Goal: Task Accomplishment & Management: Use online tool/utility

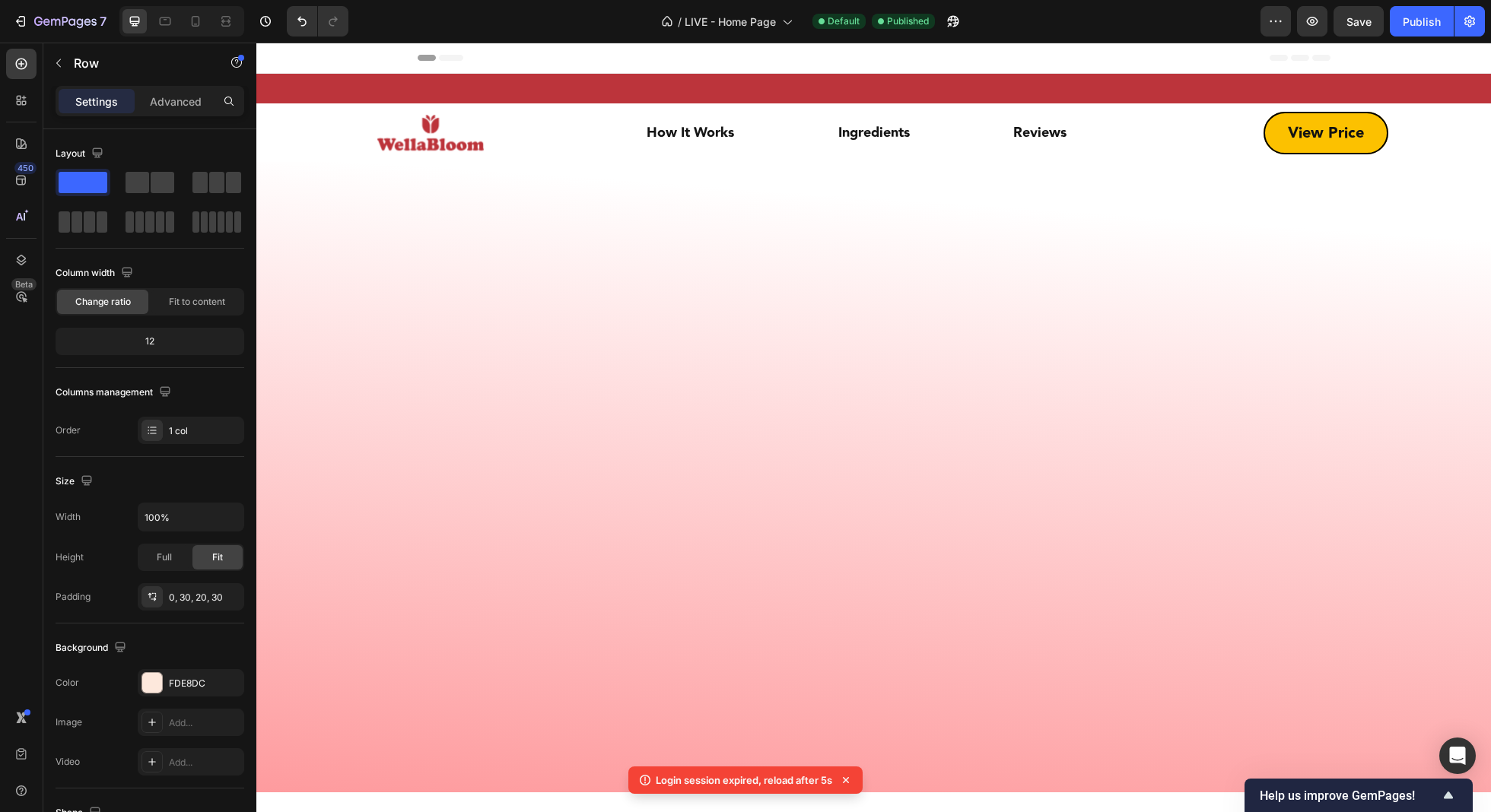
scroll to position [11070, 0]
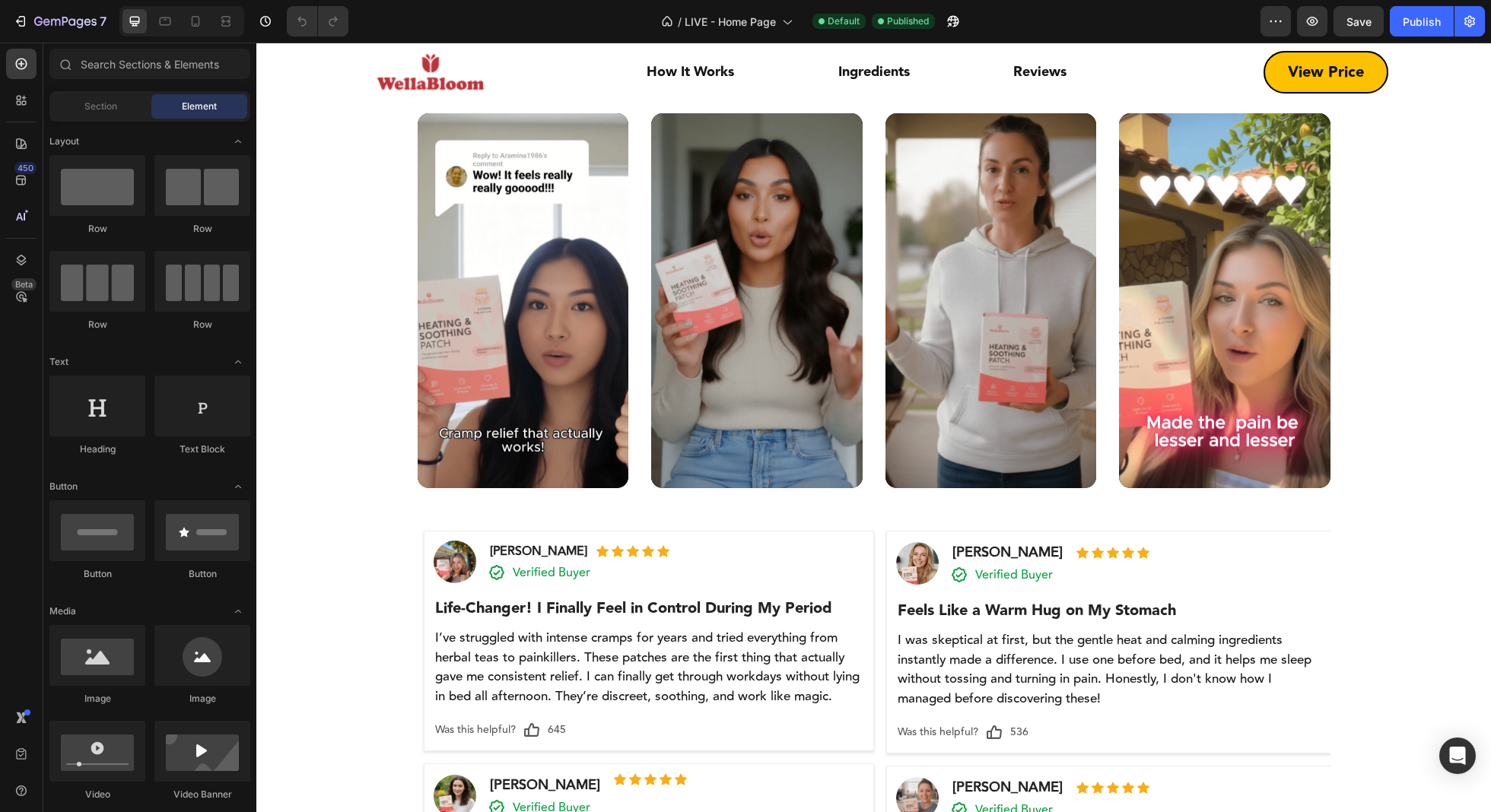
scroll to position [774, 0]
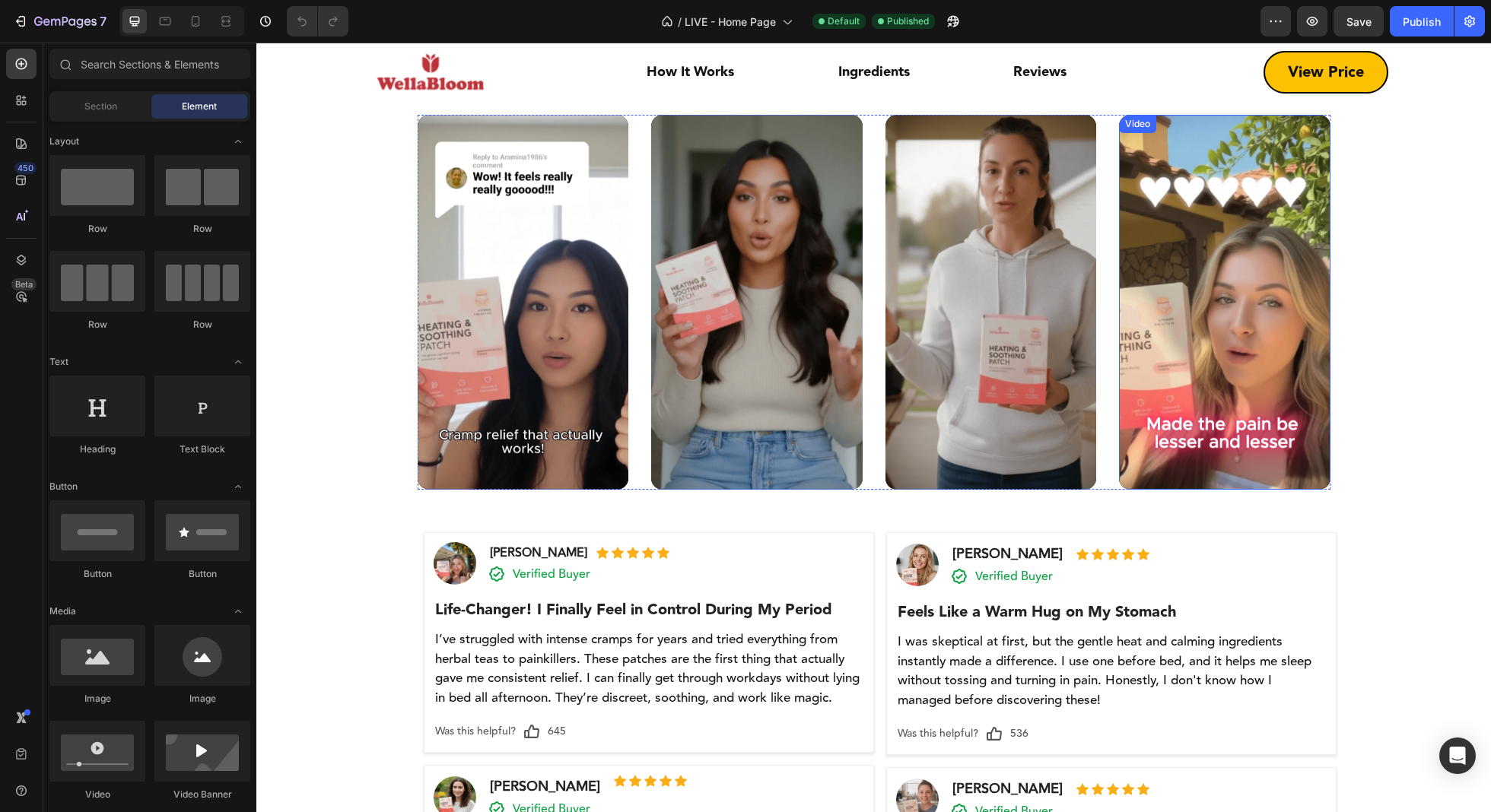
click at [1220, 193] on video at bounding box center [1225, 303] width 212 height 375
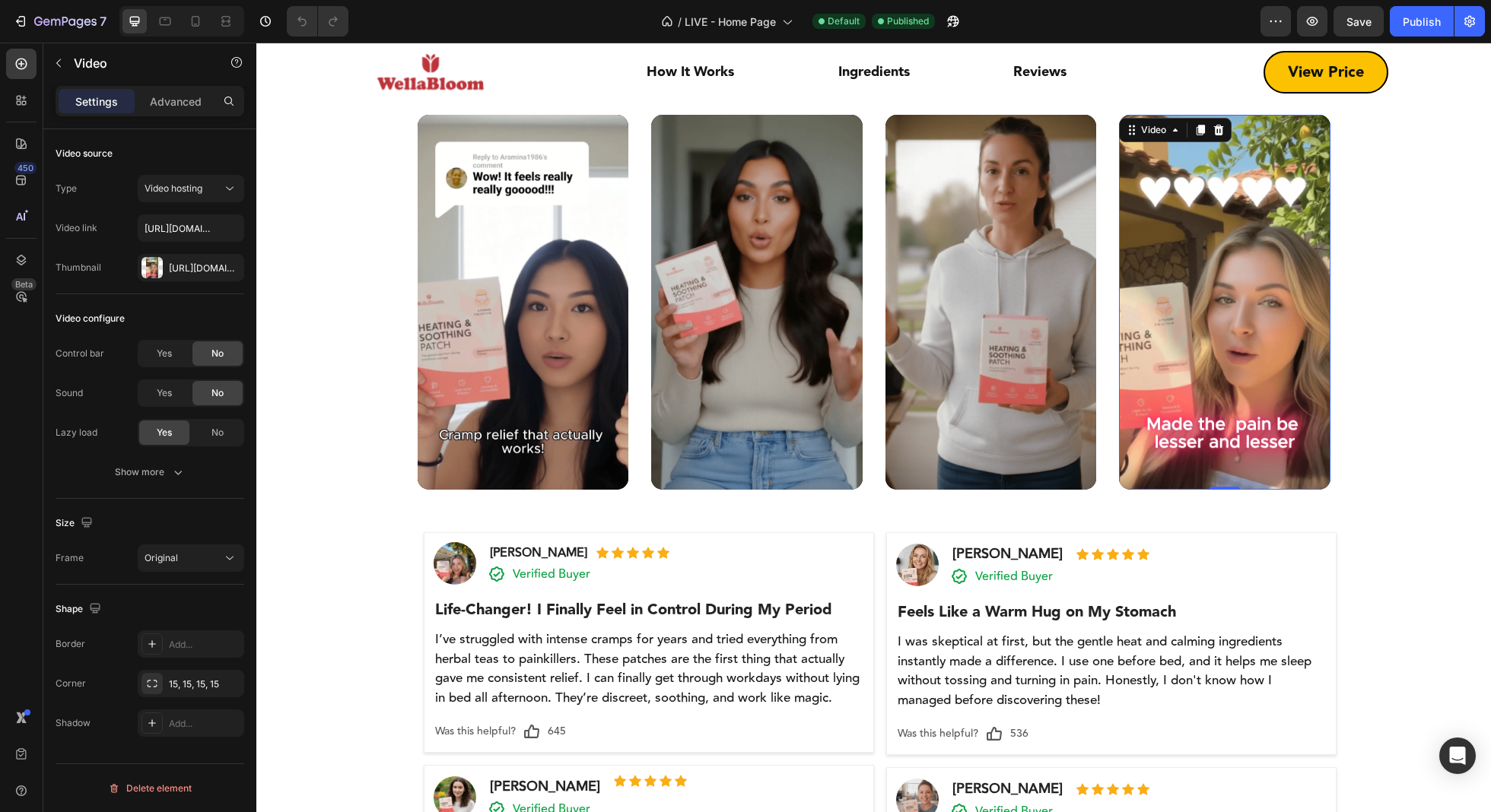
click at [1153, 348] on video at bounding box center [1225, 303] width 212 height 375
click at [167, 234] on input "[URL][DOMAIN_NAME]" at bounding box center [191, 228] width 107 height 28
paste input "245f0315bbf14aada71c1abd0b193d61"
type input "[URL][DOMAIN_NAME]"
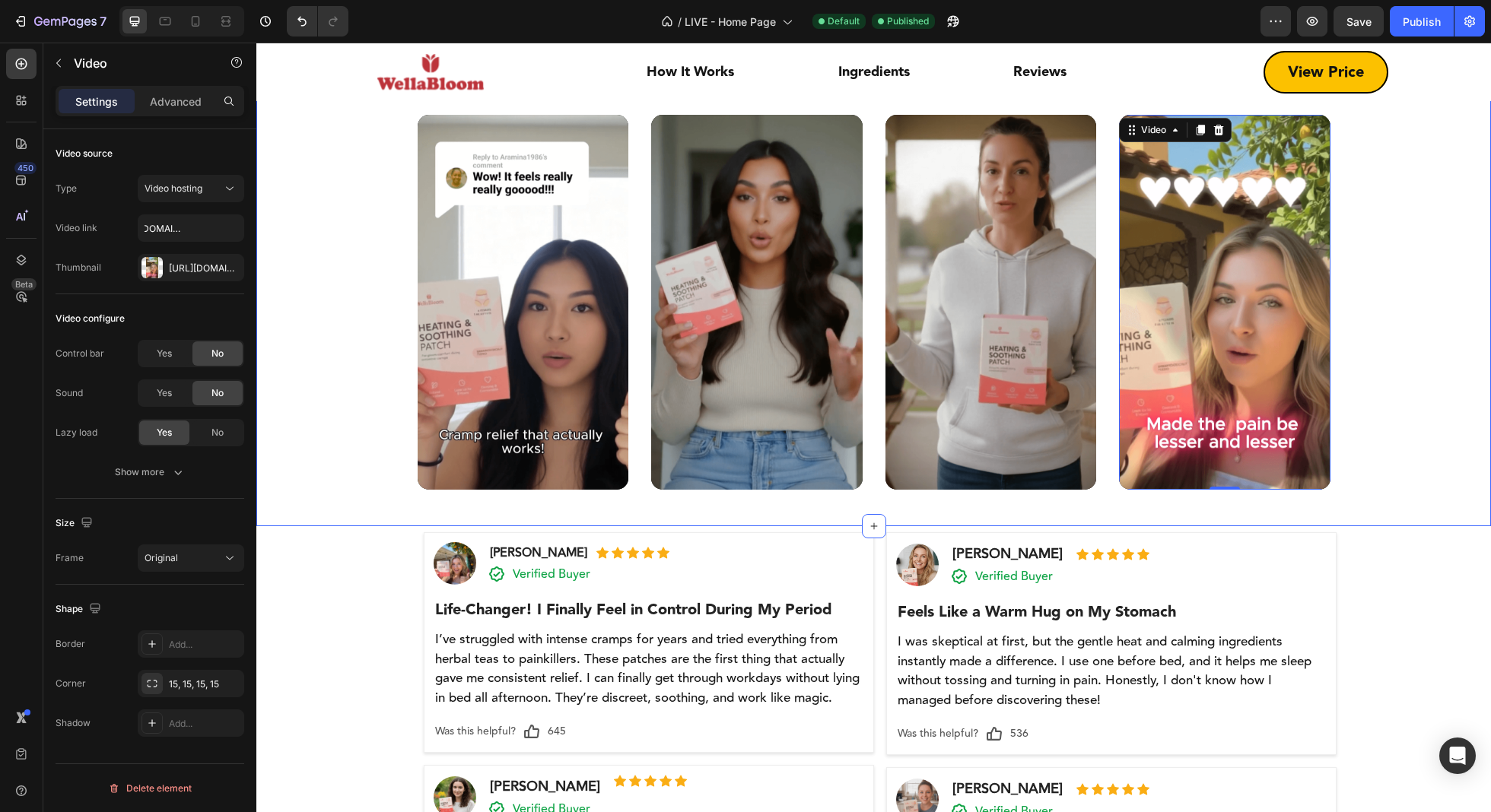
click at [1463, 261] on div "300,000+ Women Are Already Experiencing Comfort They Never Thought Possible Hea…" at bounding box center [873, 287] width 1211 height 477
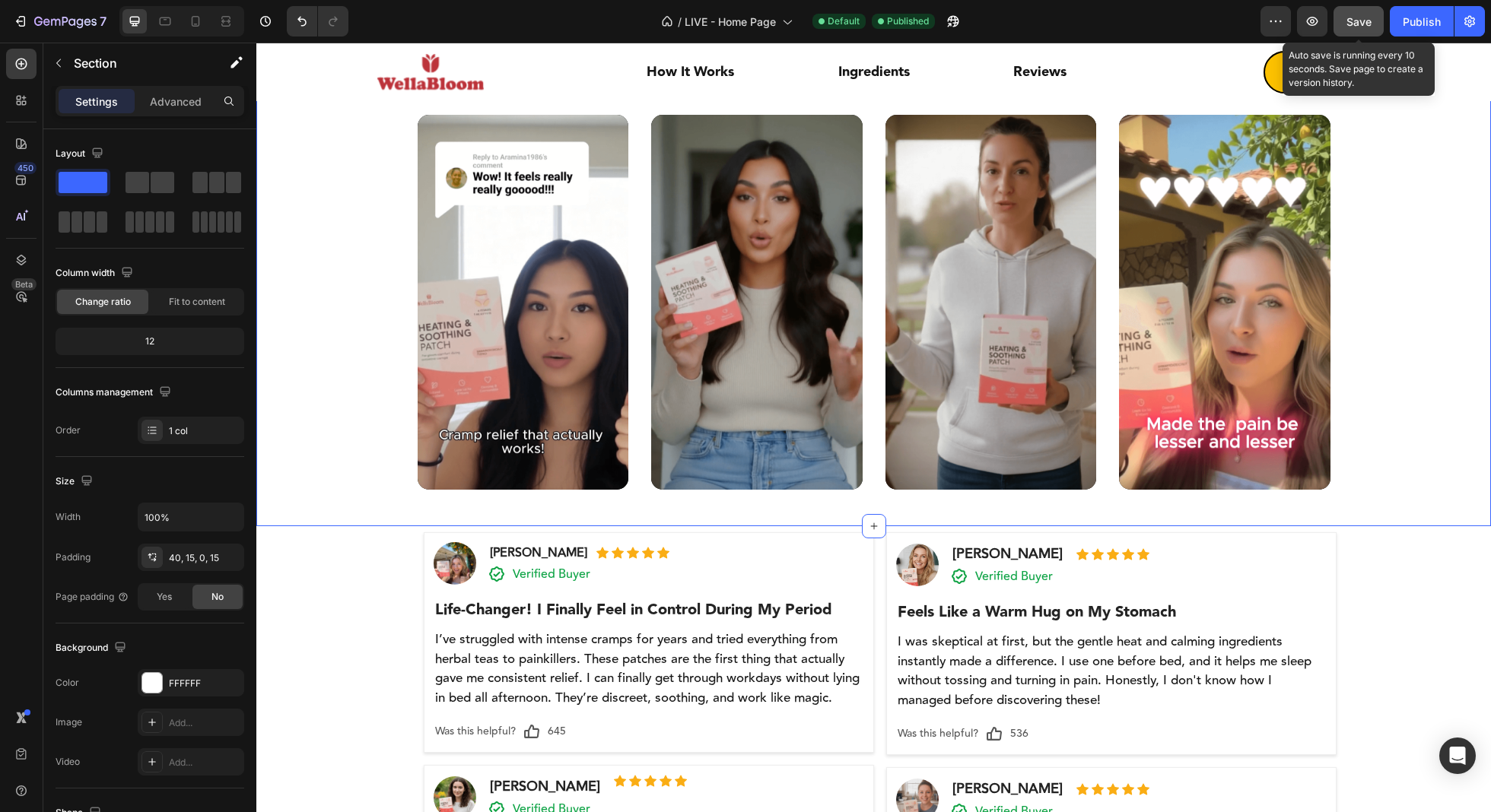
click at [1369, 9] on button "Save" at bounding box center [1359, 21] width 50 height 30
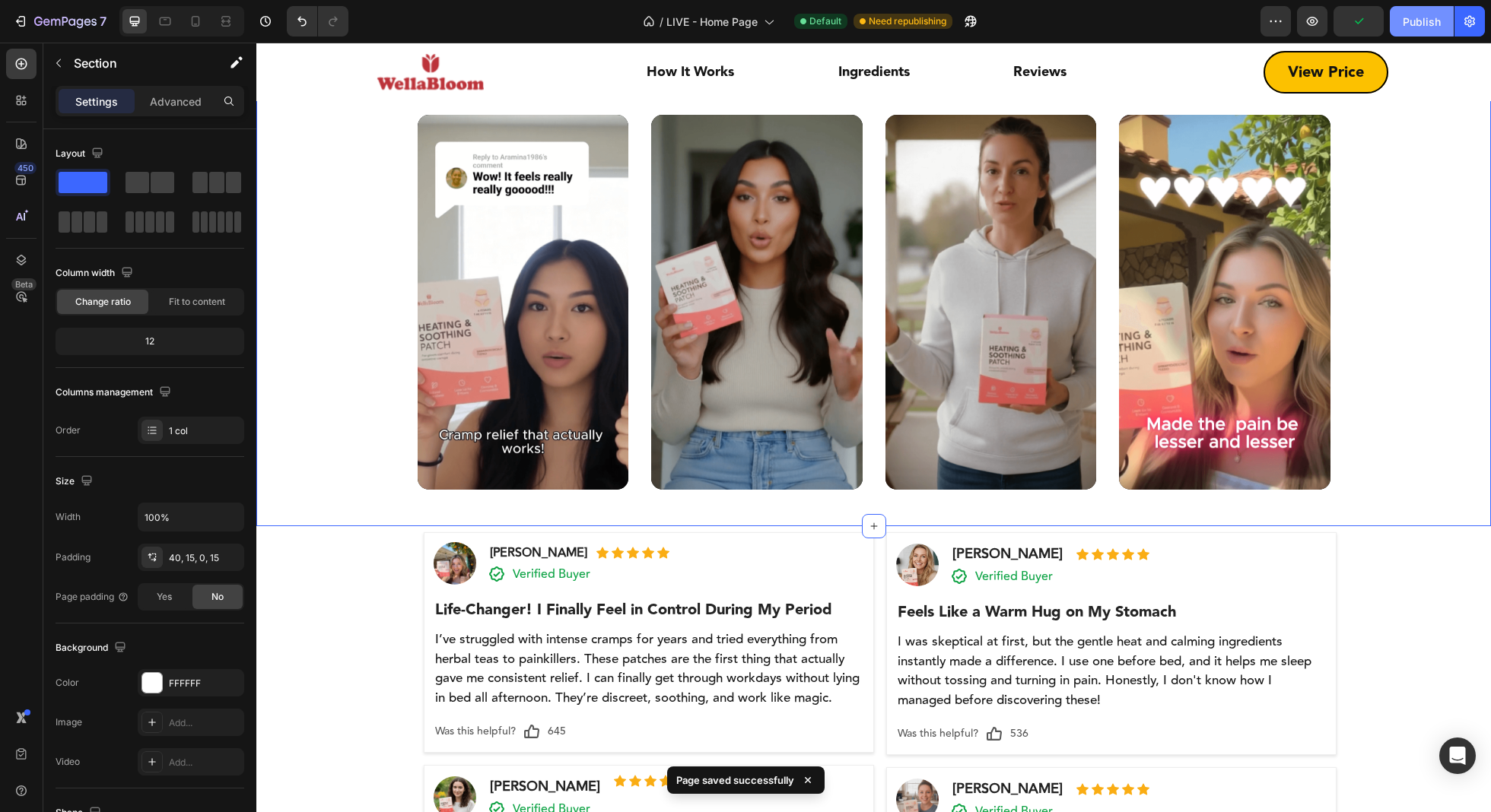
click at [1409, 23] on div "Publish" at bounding box center [1421, 22] width 38 height 16
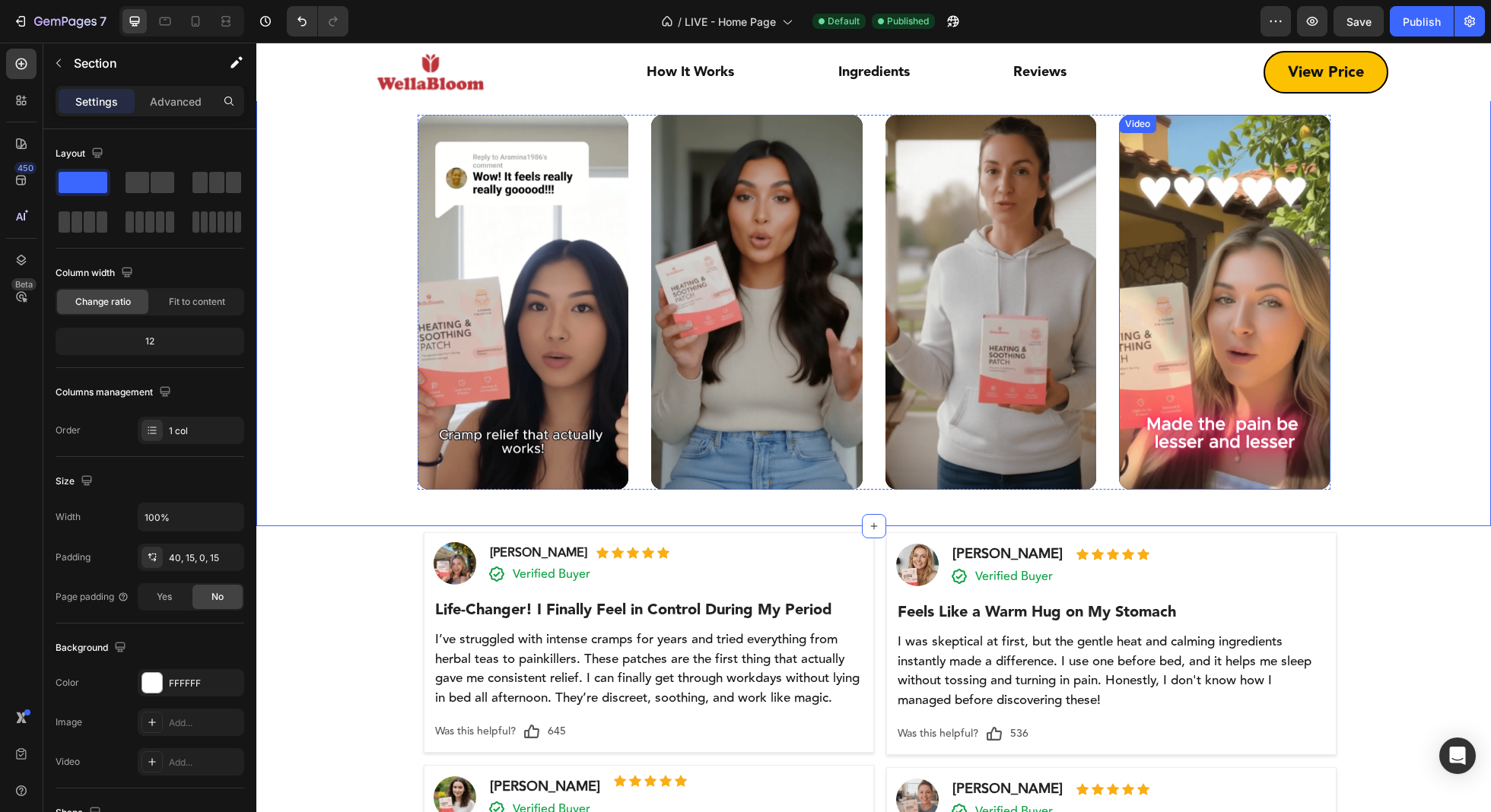
click at [1270, 245] on video at bounding box center [1225, 303] width 212 height 375
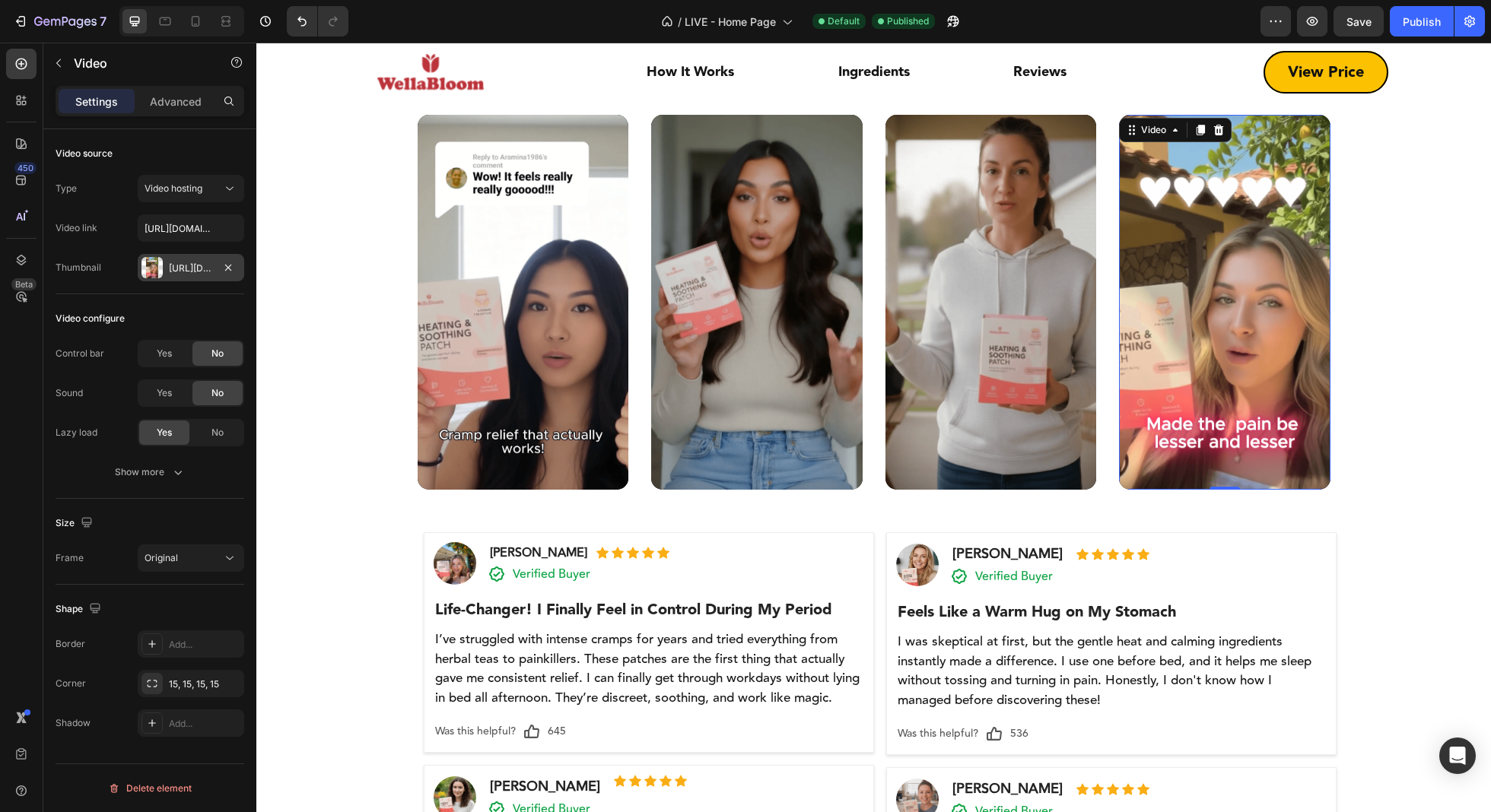
click at [187, 273] on div "[URL][DOMAIN_NAME]" at bounding box center [190, 268] width 44 height 14
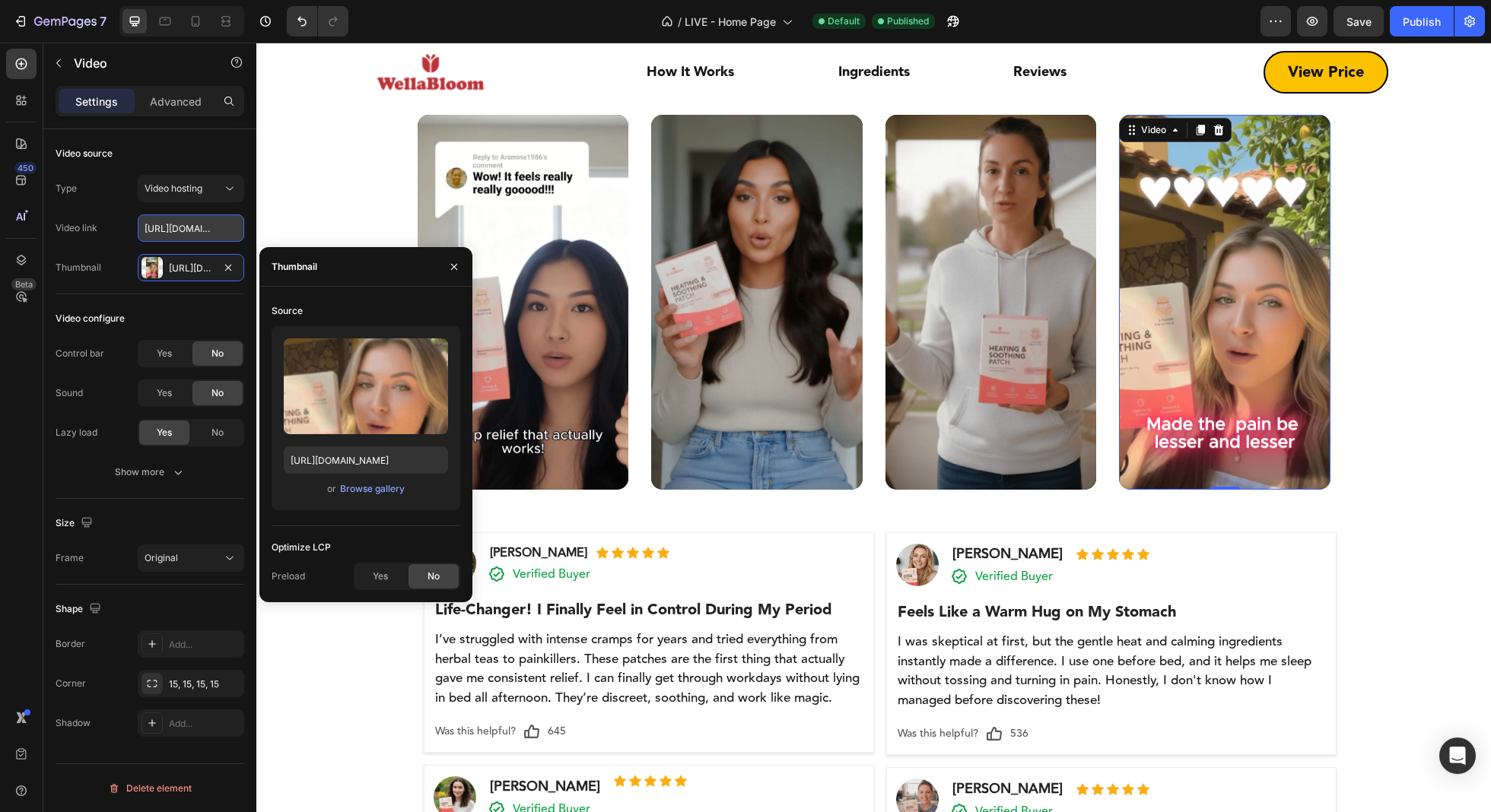
click at [176, 227] on input "[URL][DOMAIN_NAME]" at bounding box center [191, 228] width 107 height 28
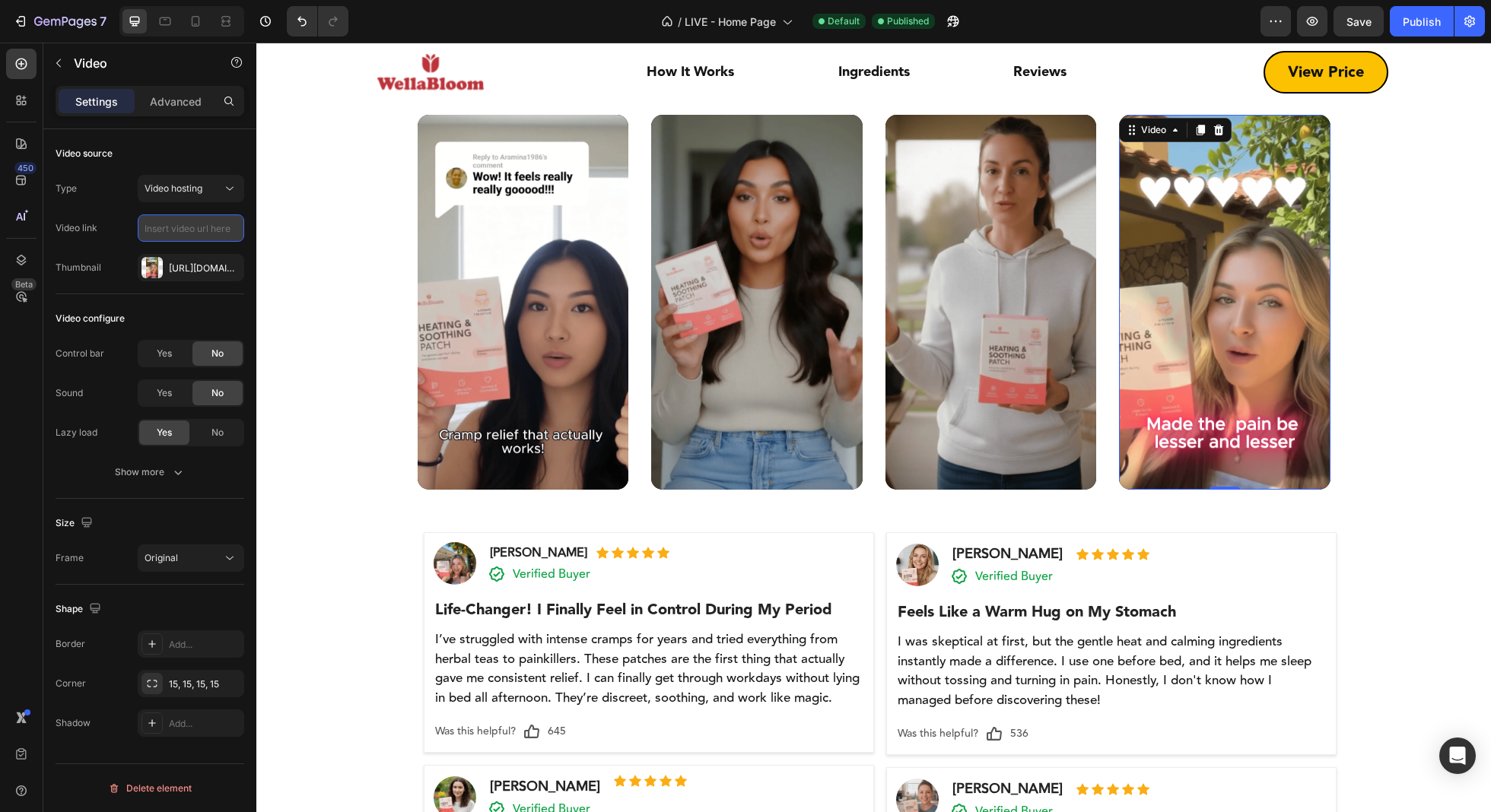
click at [181, 232] on input "text" at bounding box center [191, 228] width 107 height 28
paste input "[URL][DOMAIN_NAME]"
type input "[URL][DOMAIN_NAME]"
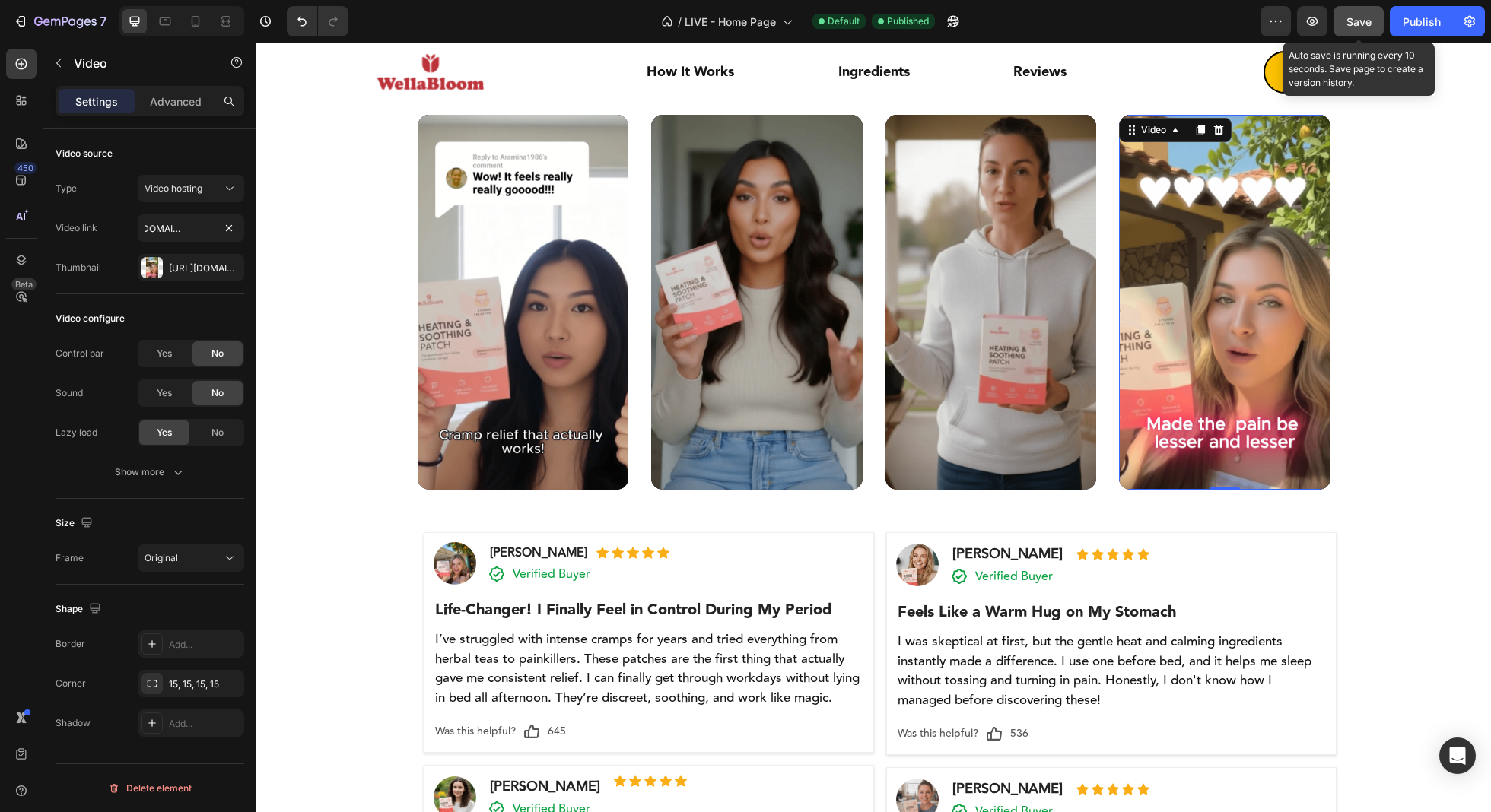
drag, startPoint x: 1354, startPoint y: 11, endPoint x: 1396, endPoint y: 11, distance: 42.0
click at [1355, 11] on button "Save" at bounding box center [1359, 21] width 50 height 30
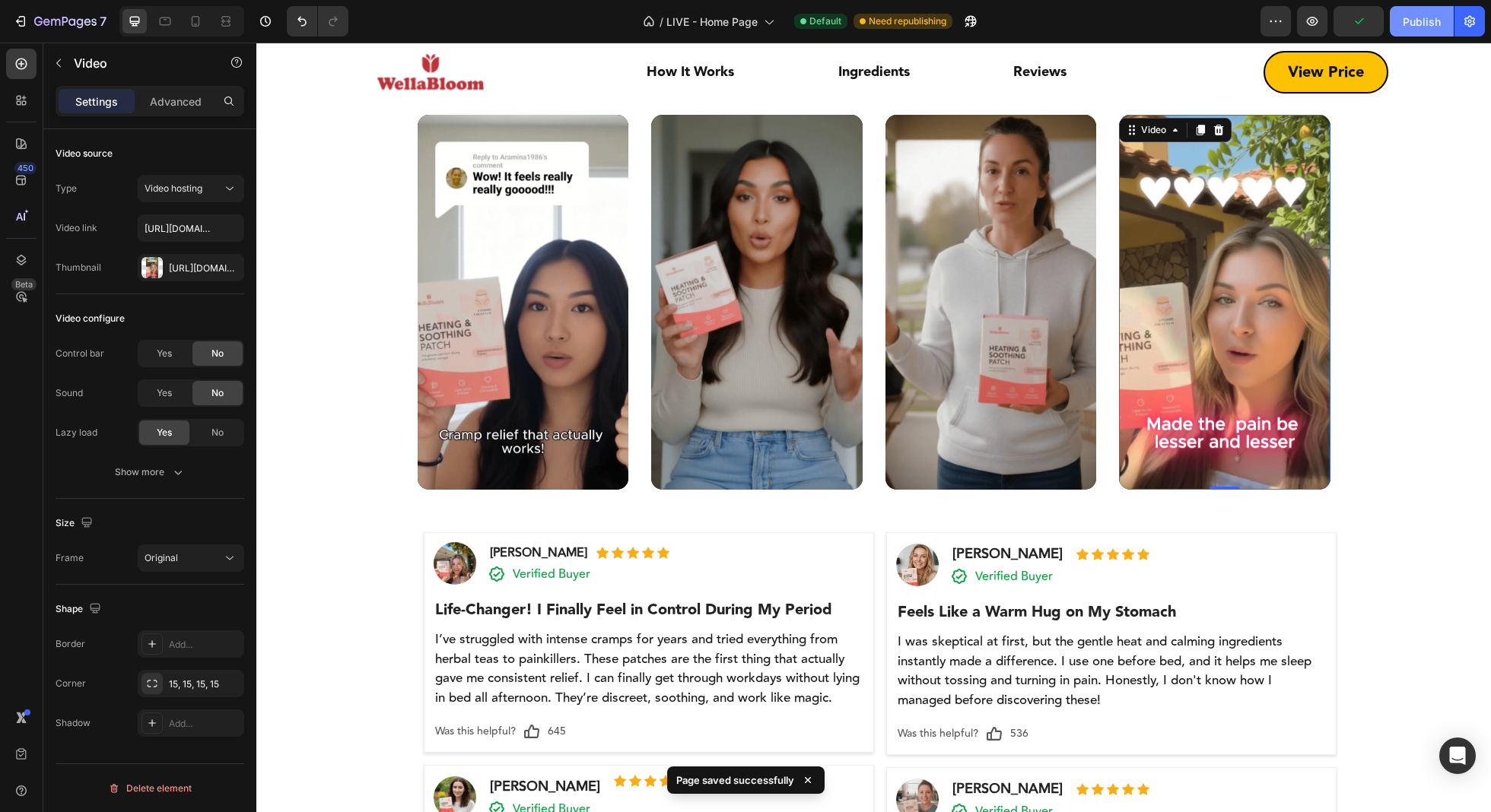
click at [1418, 15] on div "Publish" at bounding box center [1421, 22] width 38 height 16
